Goal: Task Accomplishment & Management: Manage account settings

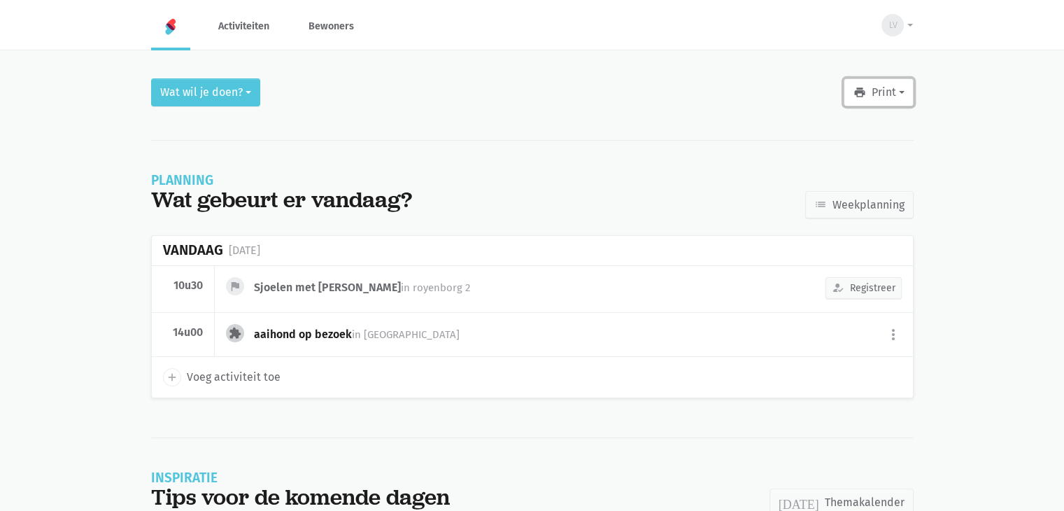
click at [881, 87] on button "print Print" at bounding box center [878, 92] width 69 height 28
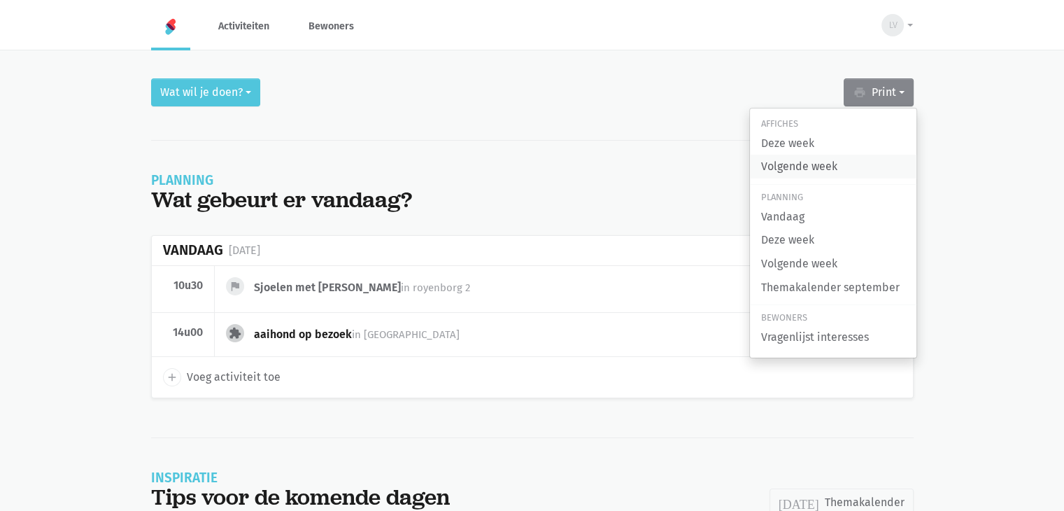
click at [781, 164] on link "Volgende week" at bounding box center [833, 167] width 166 height 24
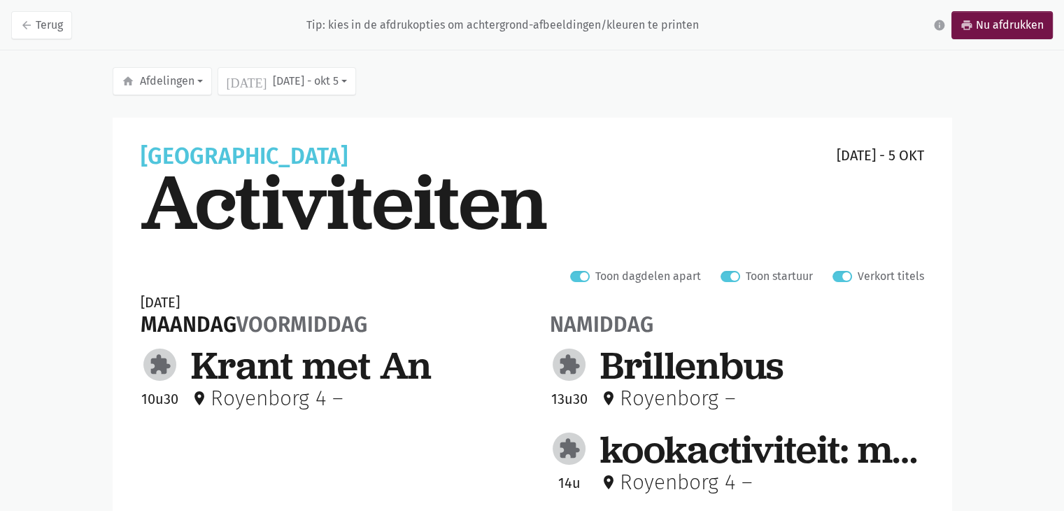
click at [858, 272] on label "Verkort titels" at bounding box center [891, 276] width 66 height 18
click at [841, 272] on input "Verkort titels" at bounding box center [837, 274] width 11 height 15
checkbox input "false"
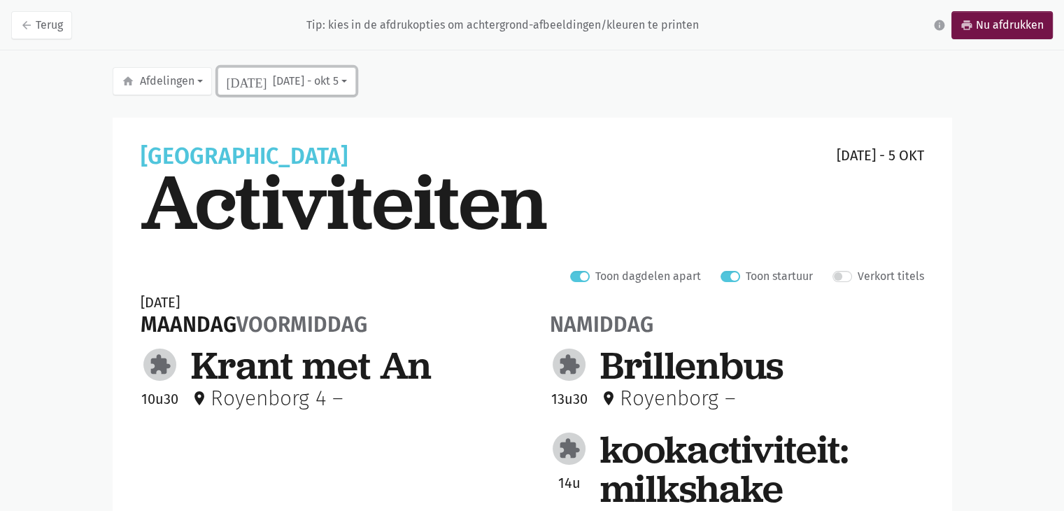
click at [255, 85] on button "today sep 29 - okt 5" at bounding box center [287, 81] width 138 height 28
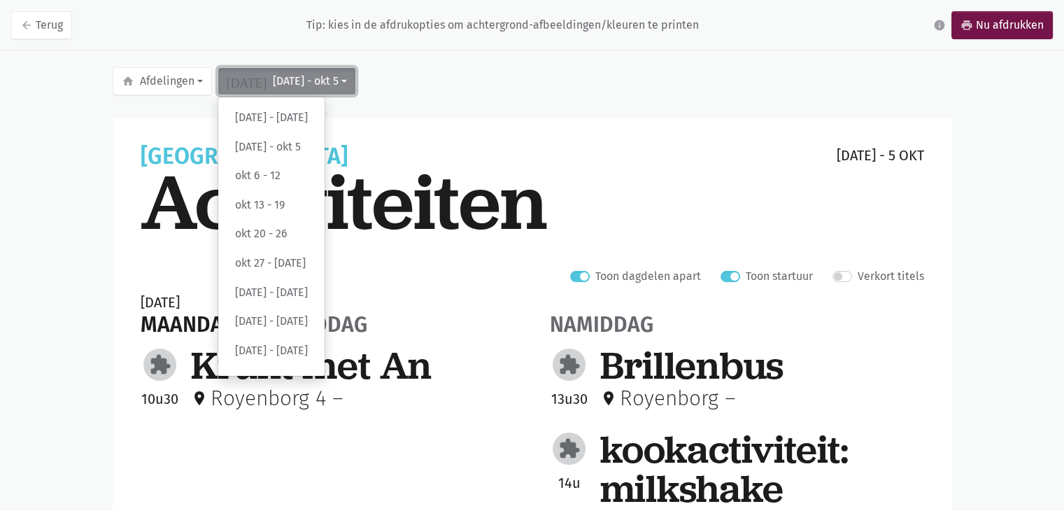
click at [255, 85] on button "today sep 29 - okt 5" at bounding box center [287, 81] width 138 height 28
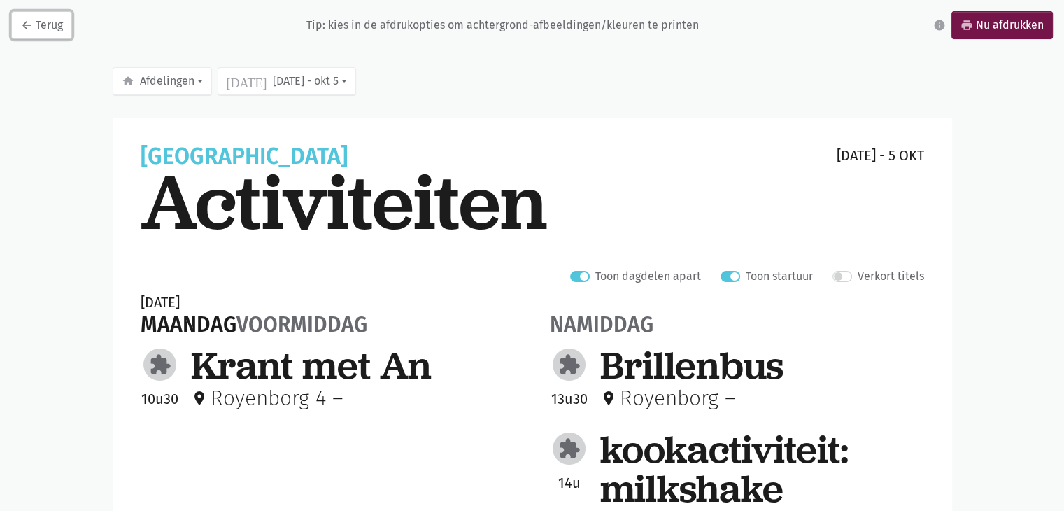
click at [40, 31] on link "arrow_back Terug" at bounding box center [41, 25] width 61 height 28
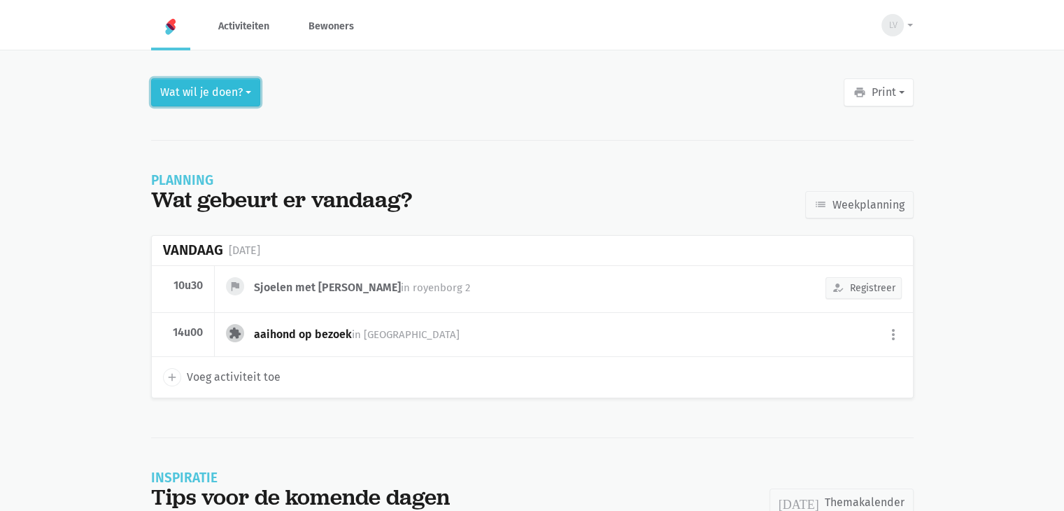
click at [239, 92] on button "Wat wil je doen?" at bounding box center [205, 92] width 109 height 28
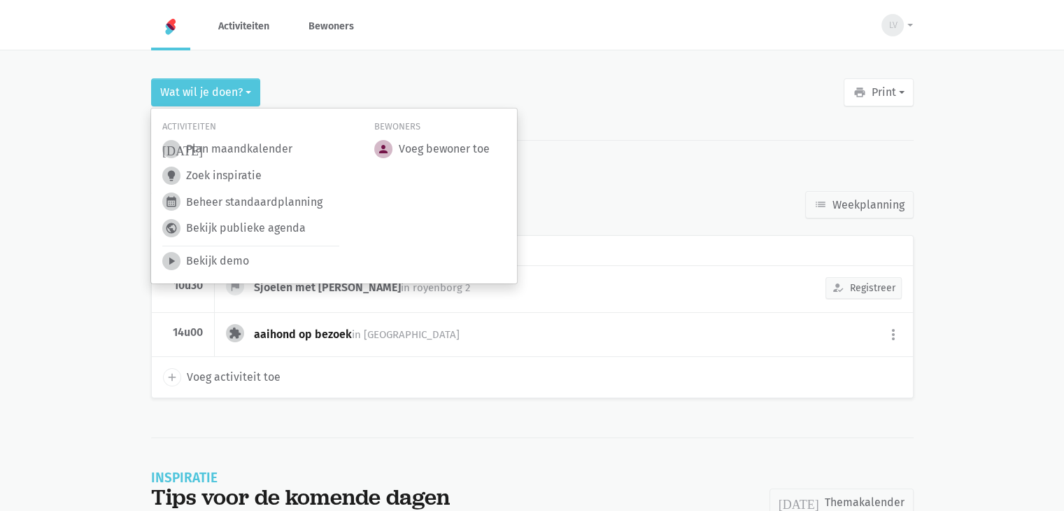
click at [313, 96] on div "Wat wil je doen? print Print Affiches Deze week Volgende week Planning Vandaag …" at bounding box center [532, 92] width 762 height 28
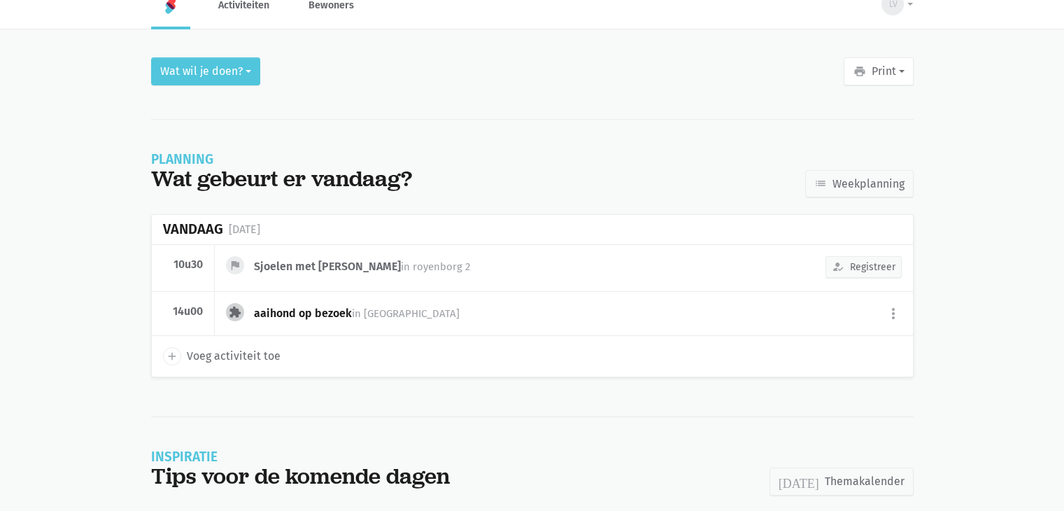
scroll to position [31, 0]
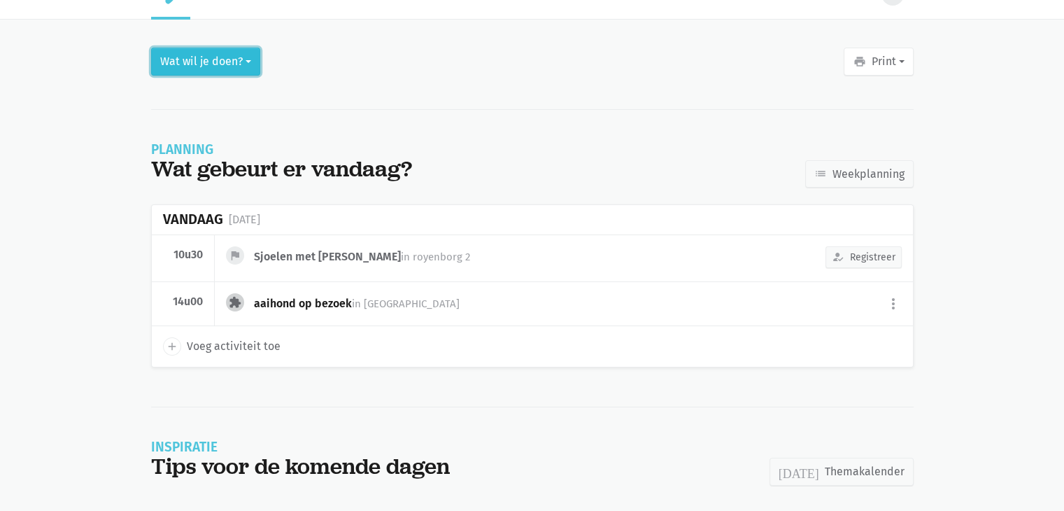
click at [180, 62] on button "Wat wil je doen?" at bounding box center [205, 62] width 109 height 28
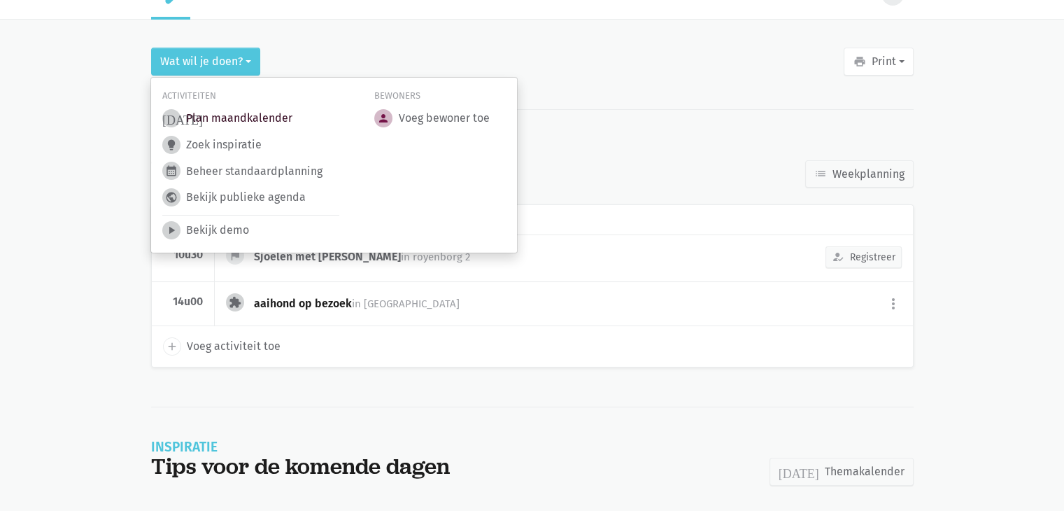
click at [219, 118] on link "today Plan maandkalender" at bounding box center [227, 118] width 130 height 18
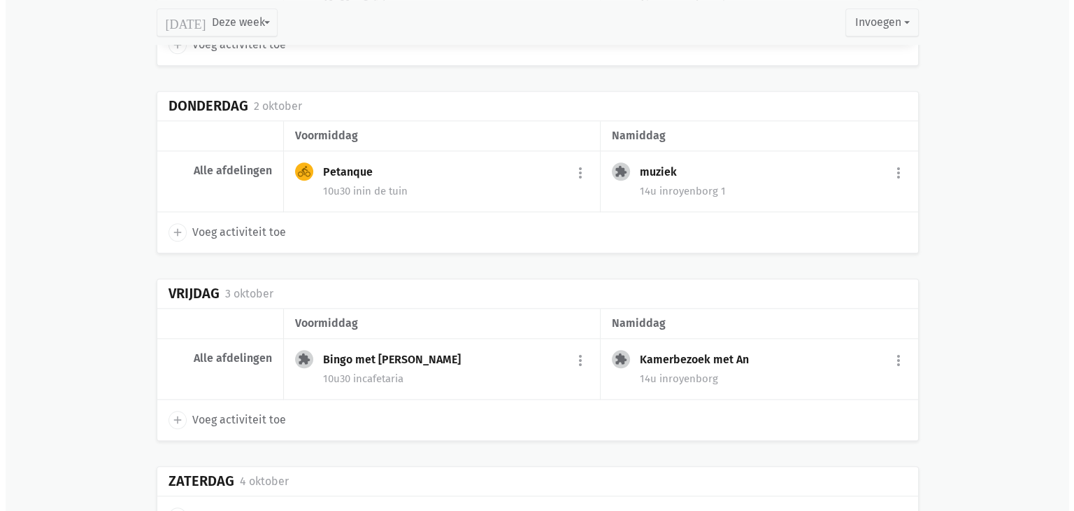
scroll to position [1609, 0]
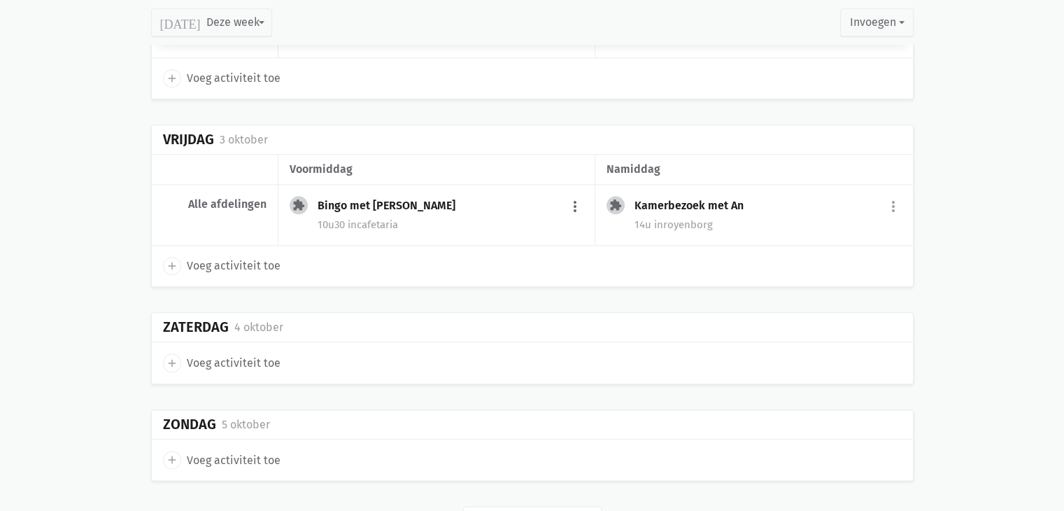
click at [574, 200] on button "more_vert" at bounding box center [575, 206] width 17 height 27
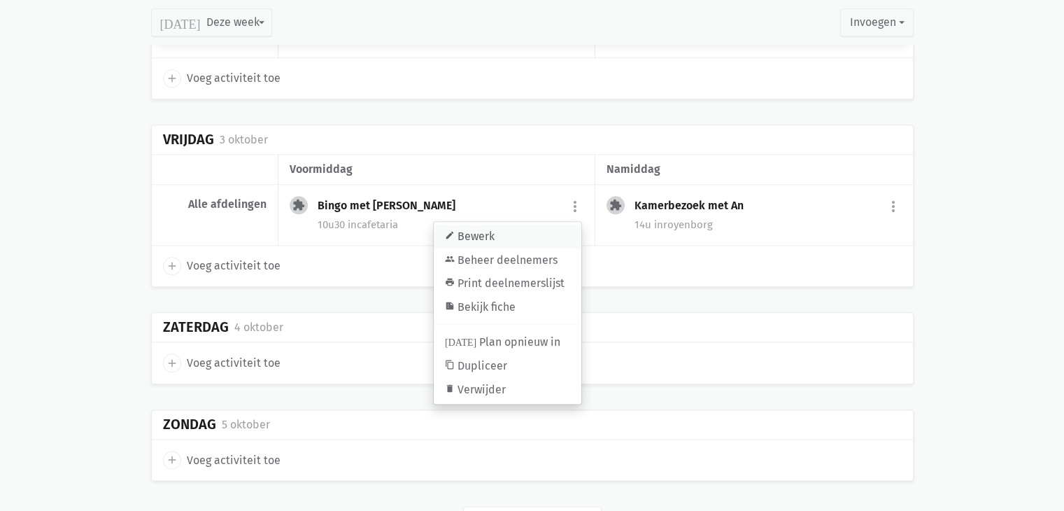
click at [472, 231] on link "edit Bewerk" at bounding box center [508, 237] width 148 height 24
select select "10:30"
select select "11:30"
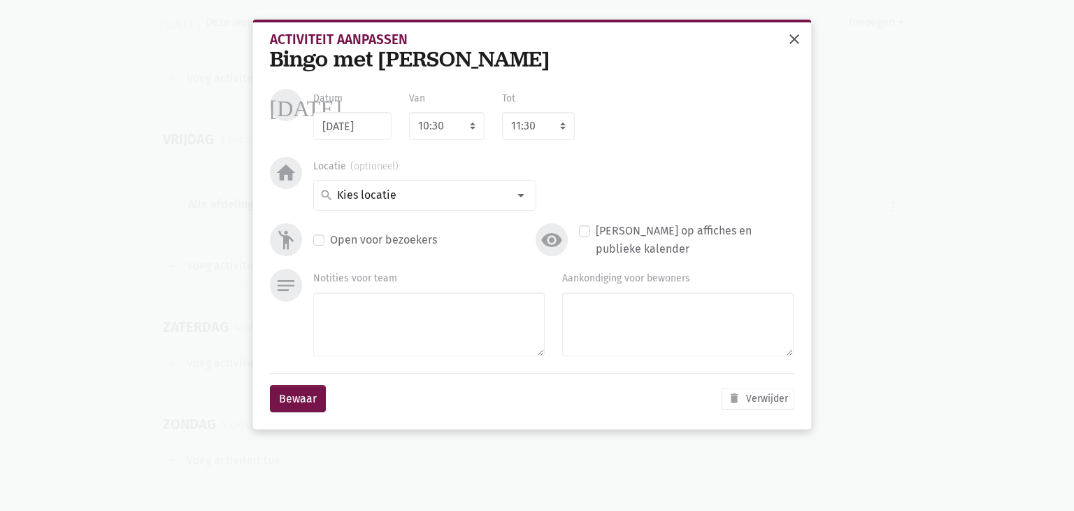
click at [793, 40] on span "close" at bounding box center [794, 39] width 17 height 17
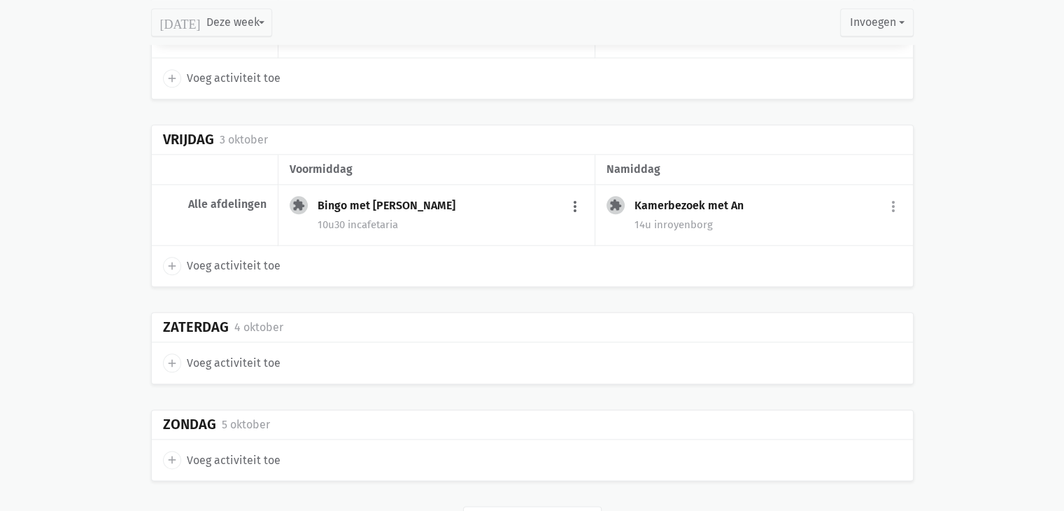
click at [572, 204] on button "more_vert" at bounding box center [575, 206] width 17 height 27
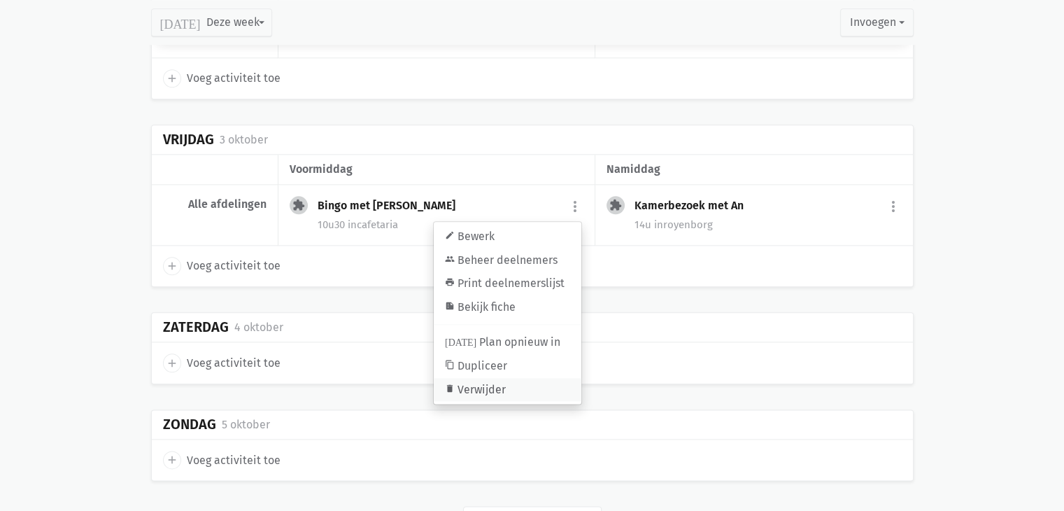
click at [492, 381] on link "delete Verwijder" at bounding box center [508, 390] width 148 height 24
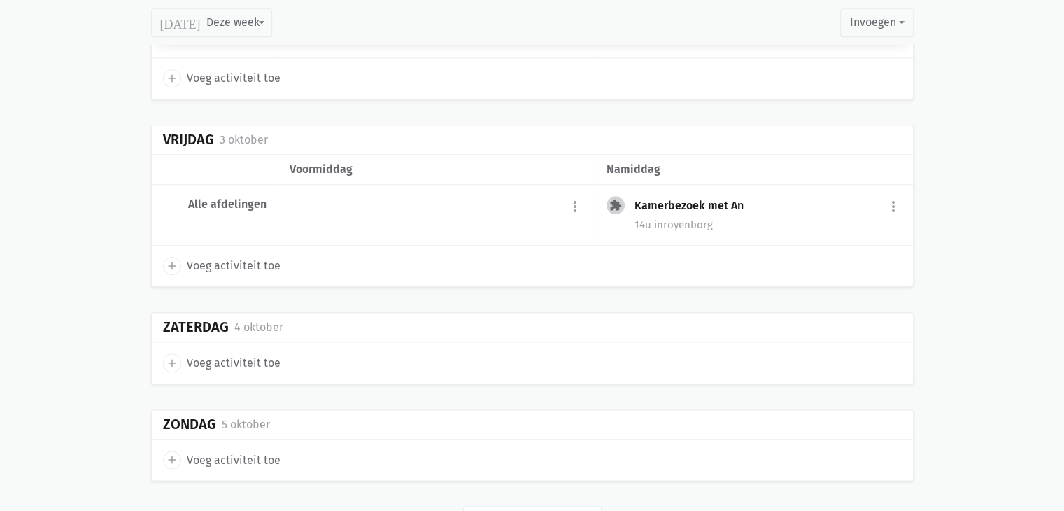
click at [181, 260] on link "add Voeg activiteit toe" at bounding box center [222, 266] width 118 height 18
select select "14:00"
select select "15:00"
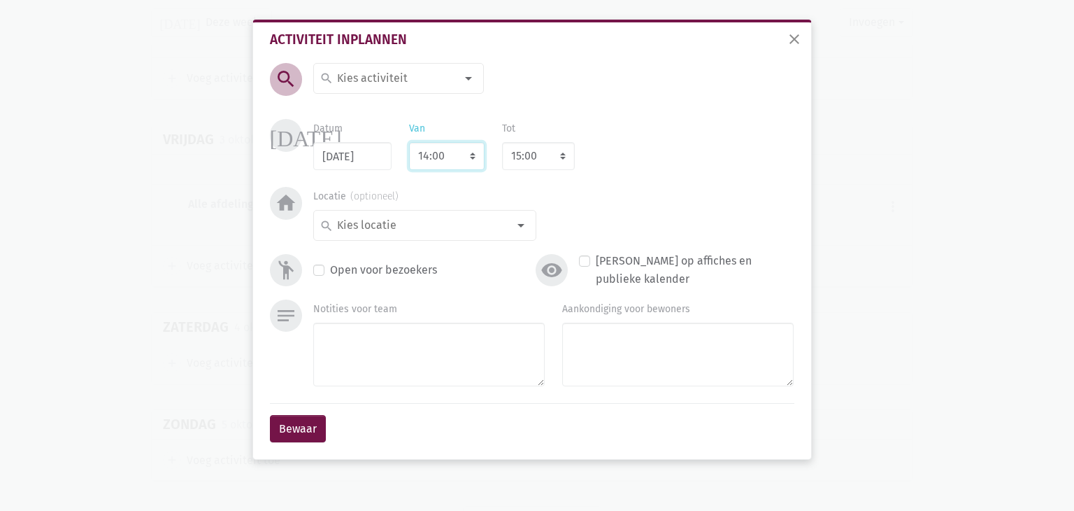
click at [462, 154] on select "7:00 7:15 7:30 7:45 8:00 8:15 8:30 8:45 9:00 9:15 9:30 9:45 10:00 10:15 10:30 1…" at bounding box center [447, 156] width 76 height 28
select select "10:30"
click at [409, 142] on select "7:00 7:15 7:30 7:45 8:00 8:15 8:30 8:45 9:00 9:15 9:30 9:45 10:00 10:15 10:30 1…" at bounding box center [447, 156] width 76 height 28
select select "11:30"
click at [539, 158] on select "8:00 8:15 8:30 8:45 9:00 9:15 9:30 9:45 10:00 10:15 10:30 10:45 11:00 11:15 11:…" at bounding box center [538, 156] width 73 height 28
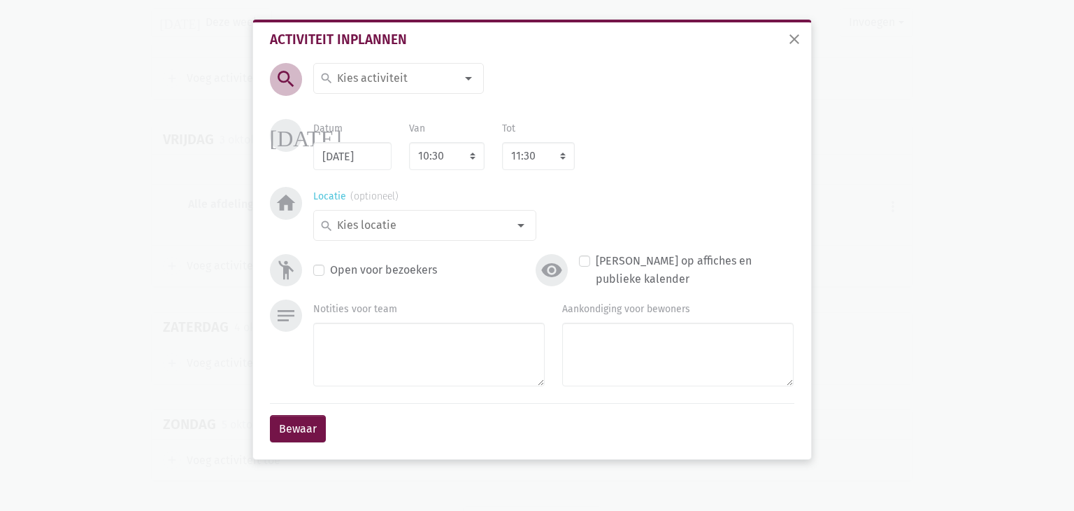
click at [417, 232] on input at bounding box center [421, 225] width 173 height 18
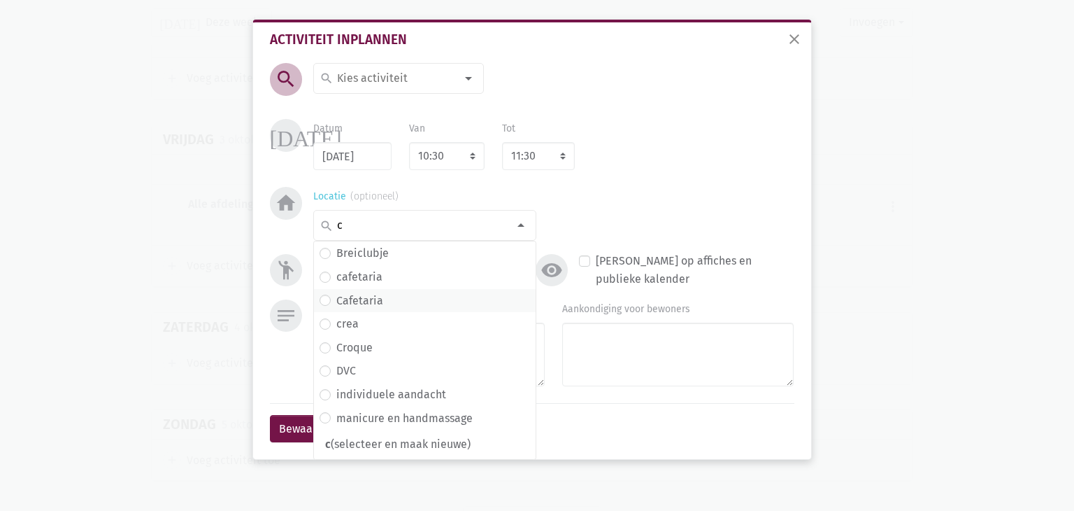
type input "c"
click at [341, 297] on label "Cafetaria" at bounding box center [359, 301] width 47 height 18
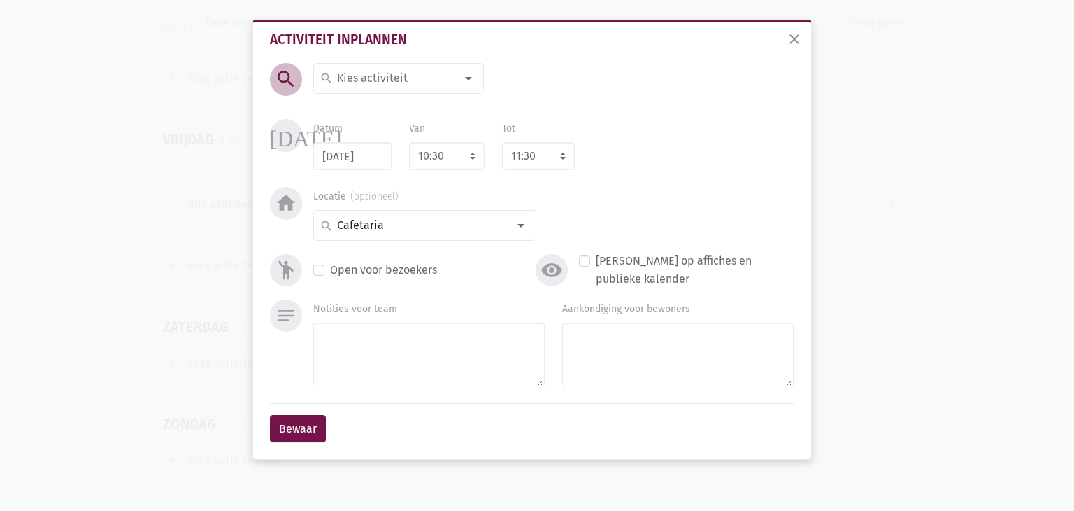
click at [453, 83] on input at bounding box center [395, 78] width 121 height 18
type input "Bingo met An"
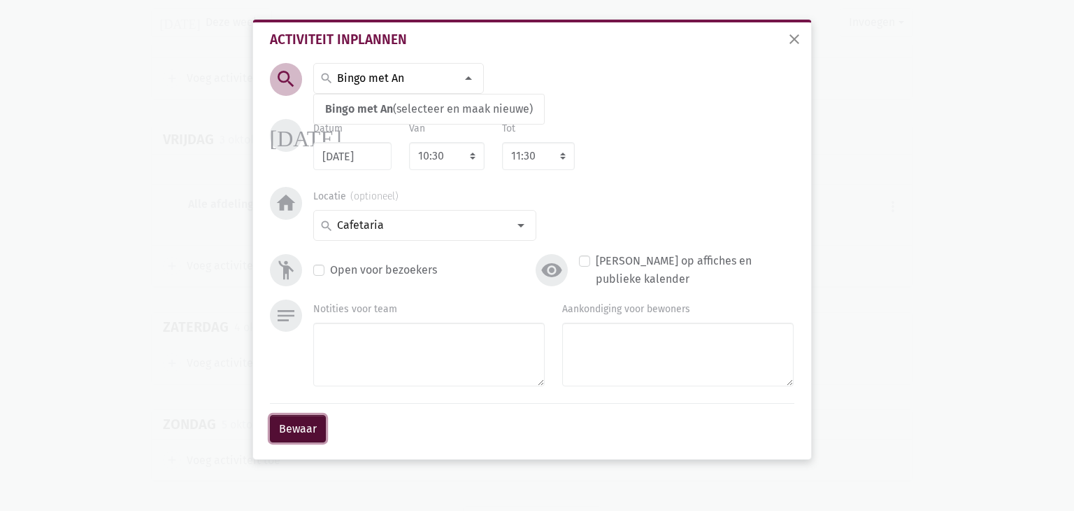
click at [299, 417] on button "Bewaar" at bounding box center [298, 429] width 56 height 28
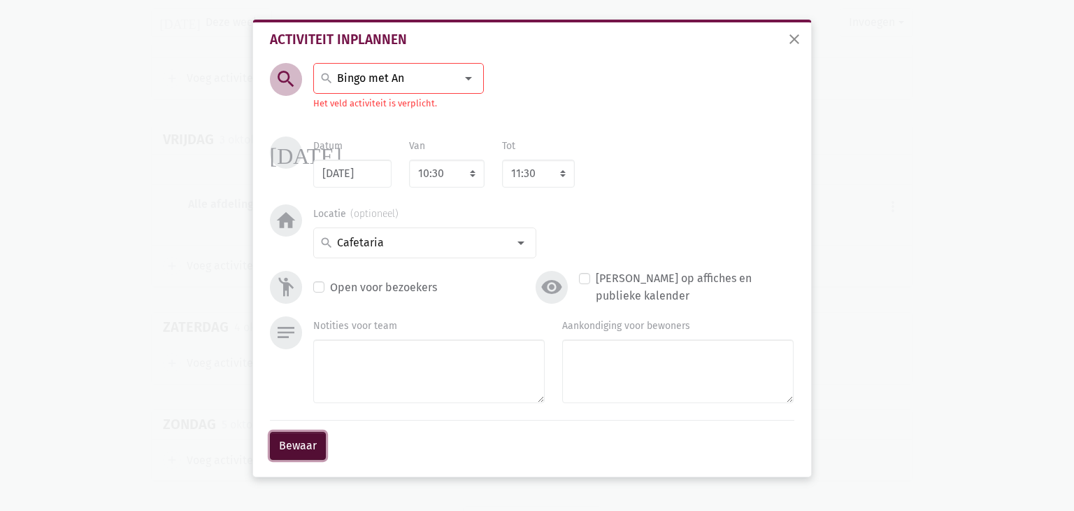
click at [300, 441] on button "Bewaar" at bounding box center [298, 446] width 56 height 28
click at [420, 79] on input "Bingo met An" at bounding box center [395, 78] width 121 height 18
click at [297, 434] on button "Bewaar" at bounding box center [298, 446] width 56 height 28
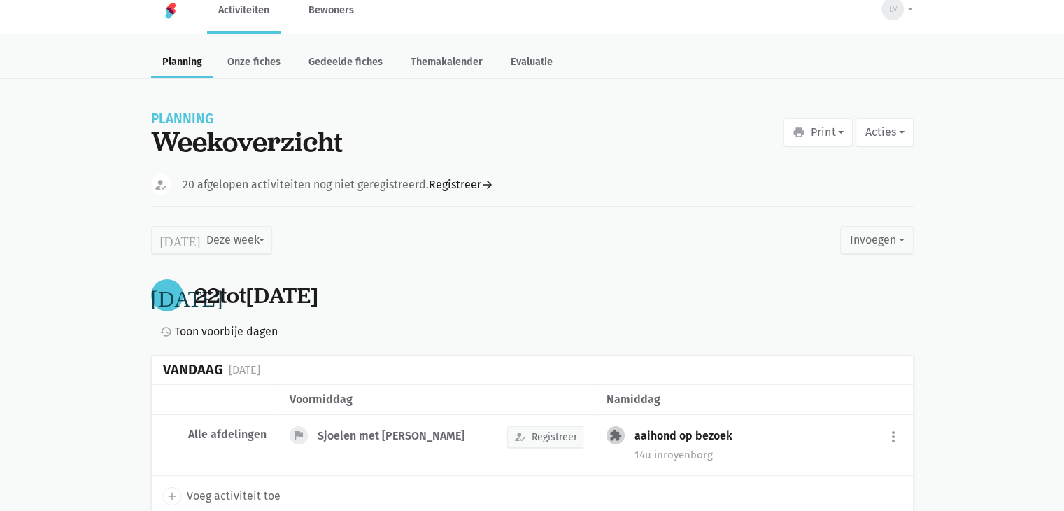
scroll to position [0, 0]
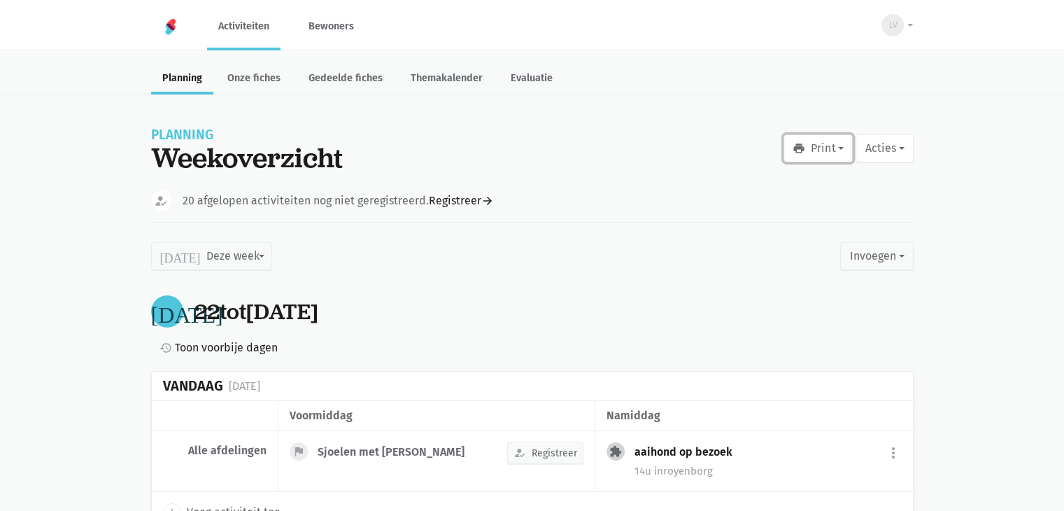
click at [823, 151] on button "print Print" at bounding box center [817, 148] width 69 height 28
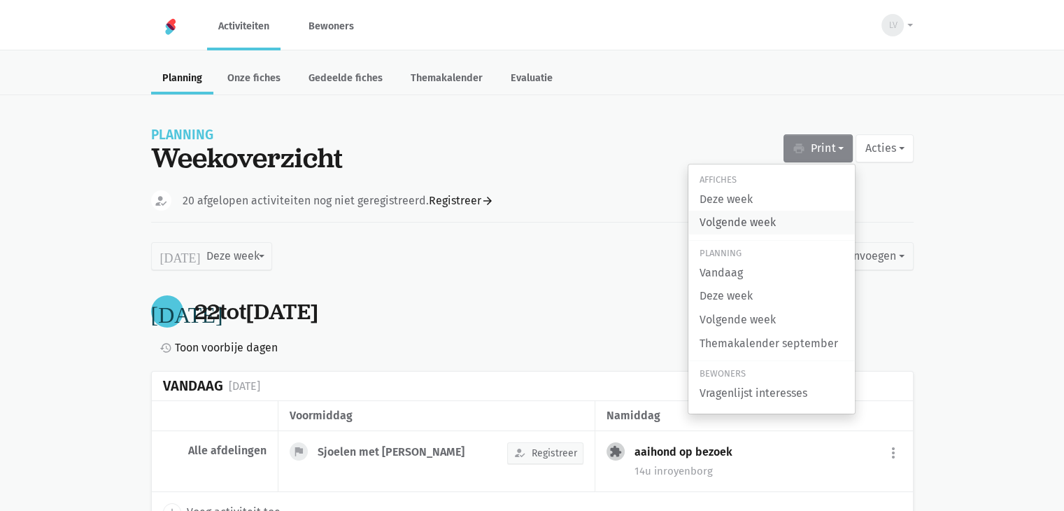
click at [737, 218] on link "Volgende week" at bounding box center [771, 223] width 166 height 24
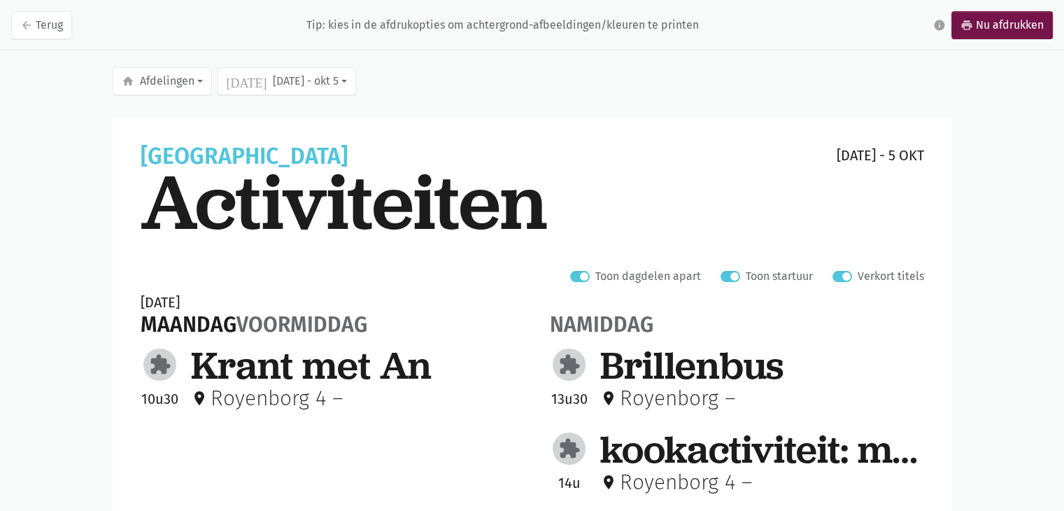
click at [858, 278] on label "Verkort titels" at bounding box center [891, 276] width 66 height 18
click at [844, 278] on input "Verkort titels" at bounding box center [837, 274] width 11 height 15
checkbox input "false"
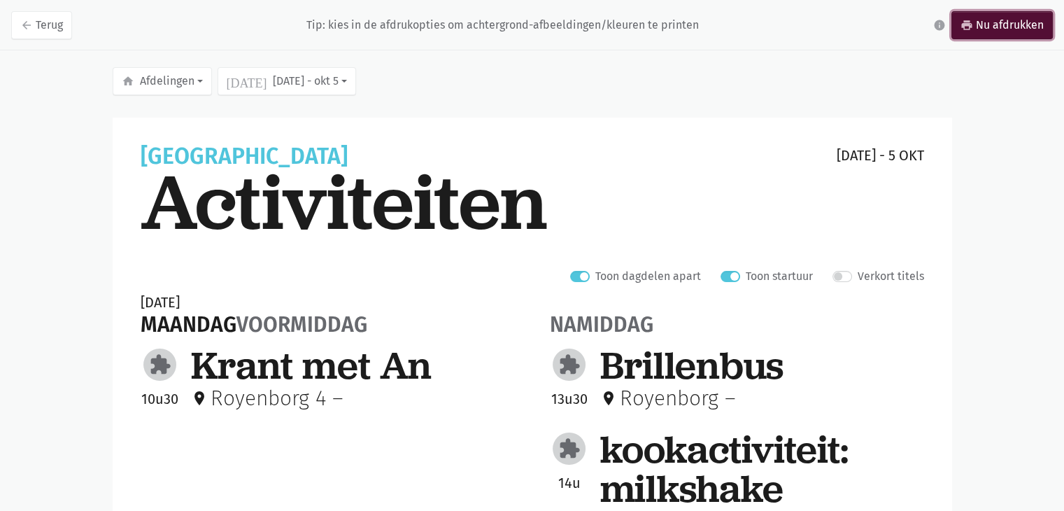
click at [969, 31] on link "print Nu afdrukken" at bounding box center [1001, 25] width 101 height 28
click at [986, 24] on link "print Nu afdrukken" at bounding box center [1001, 25] width 101 height 28
